Goal: Task Accomplishment & Management: Manage account settings

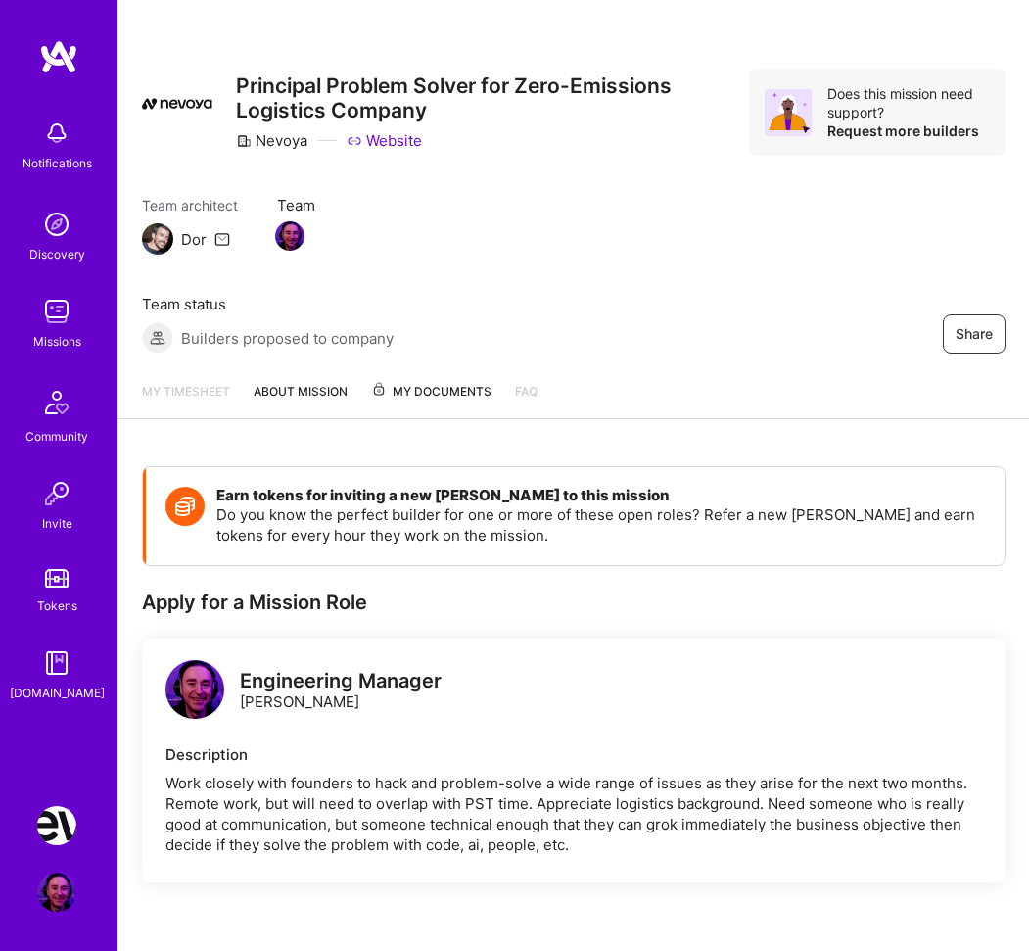
click at [53, 317] on img at bounding box center [56, 311] width 39 height 39
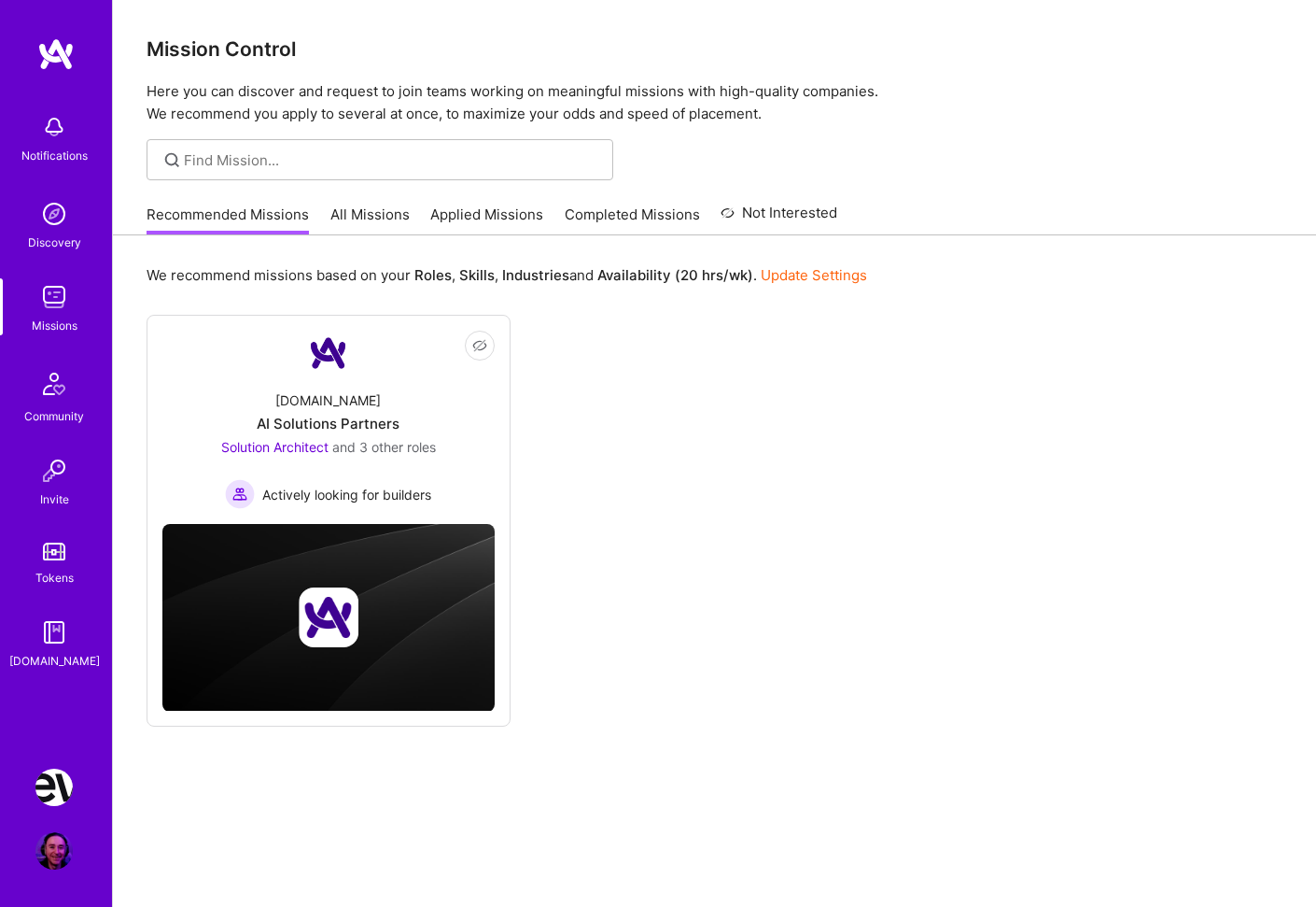
click at [501, 221] on link "Applied Missions" at bounding box center [486, 219] width 113 height 31
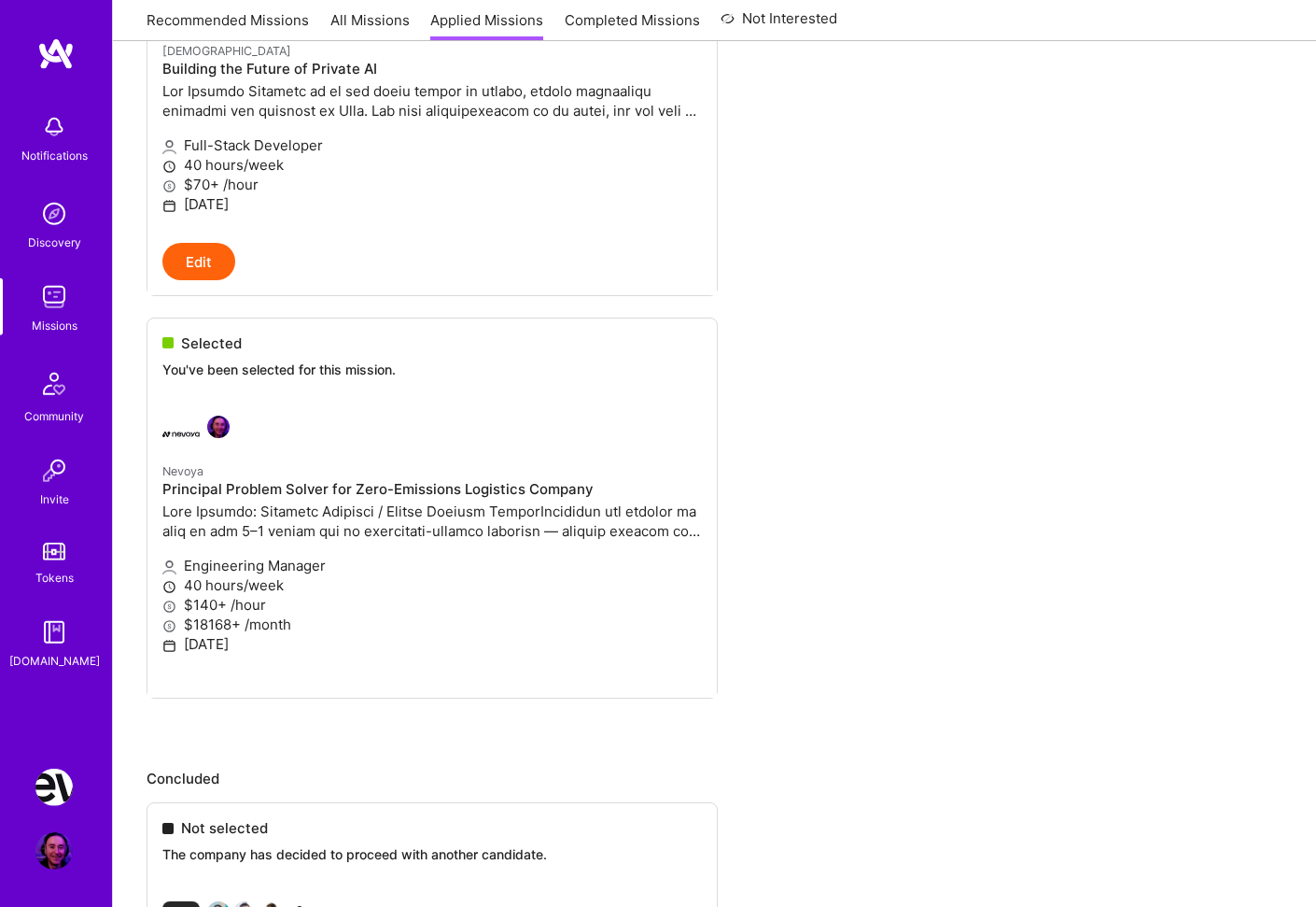
scroll to position [448, 0]
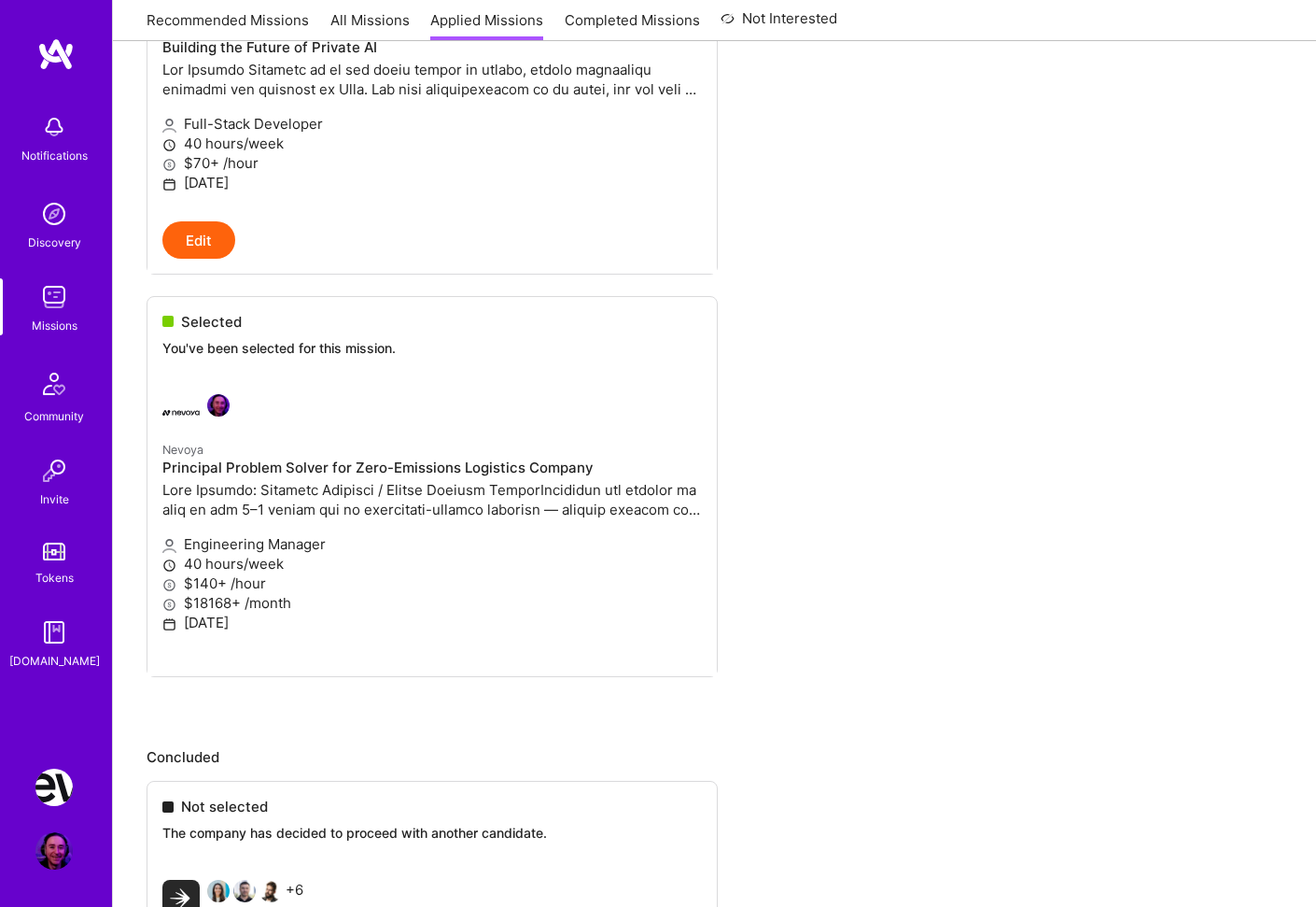
click at [260, 567] on ul "Proposed We've proposed your request to join the mission to the company. The re…" at bounding box center [714, 295] width 1136 height 876
click at [55, 777] on img at bounding box center [53, 787] width 37 height 37
